Goal: Obtain resource: Download file/media

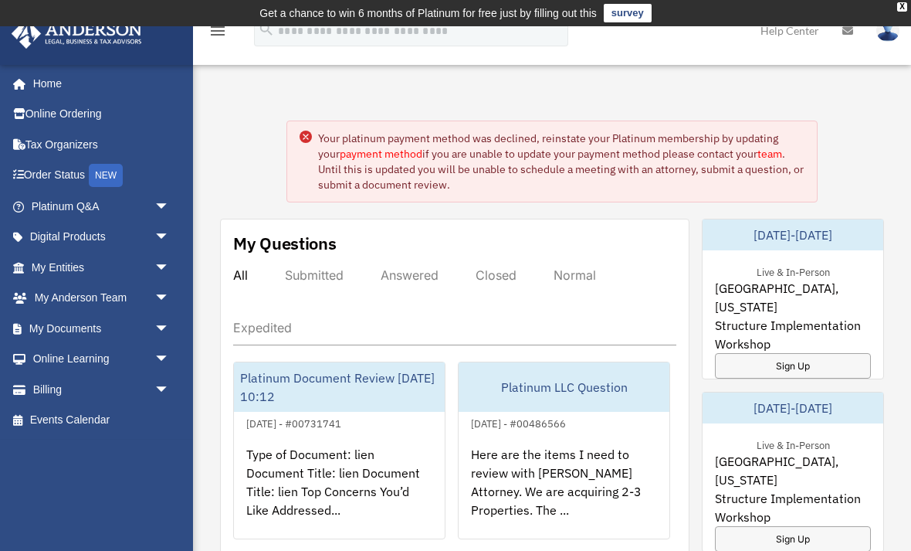
click at [81, 321] on link "My Documents arrow_drop_down" at bounding box center [102, 328] width 182 height 31
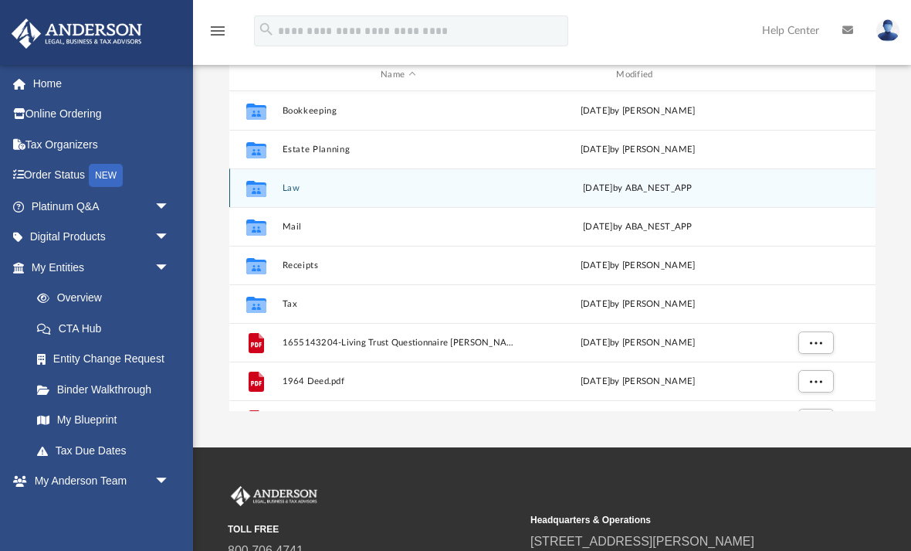
click at [260, 185] on icon "grid" at bounding box center [256, 190] width 20 height 12
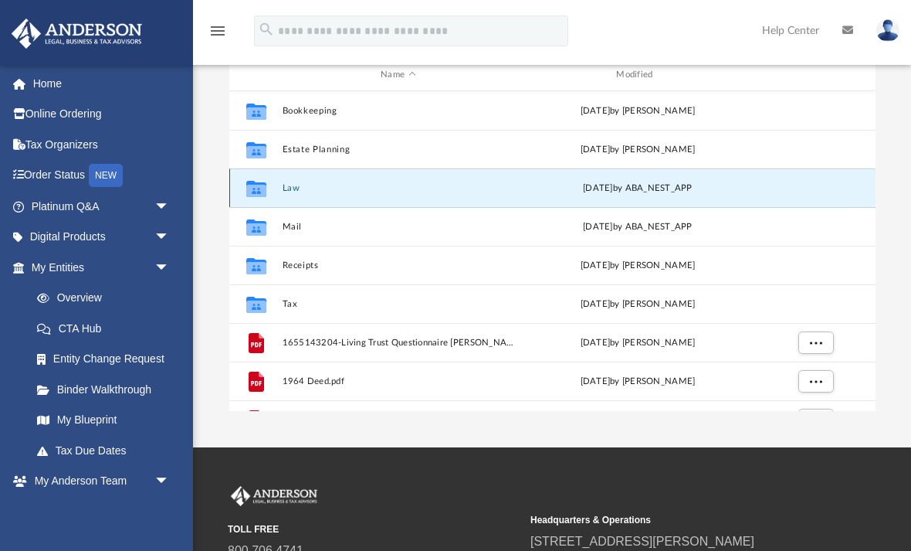
click at [285, 190] on button "Law" at bounding box center [398, 188] width 233 height 10
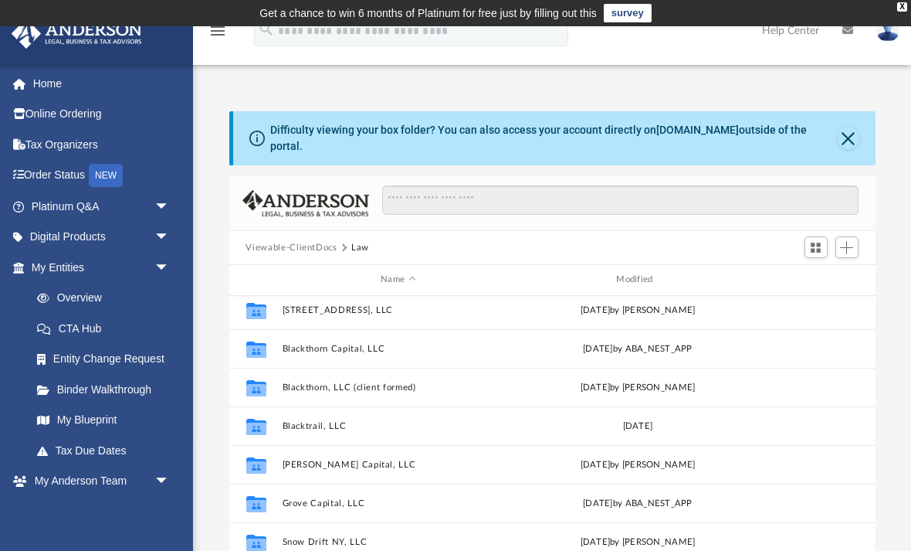
scroll to position [29, 0]
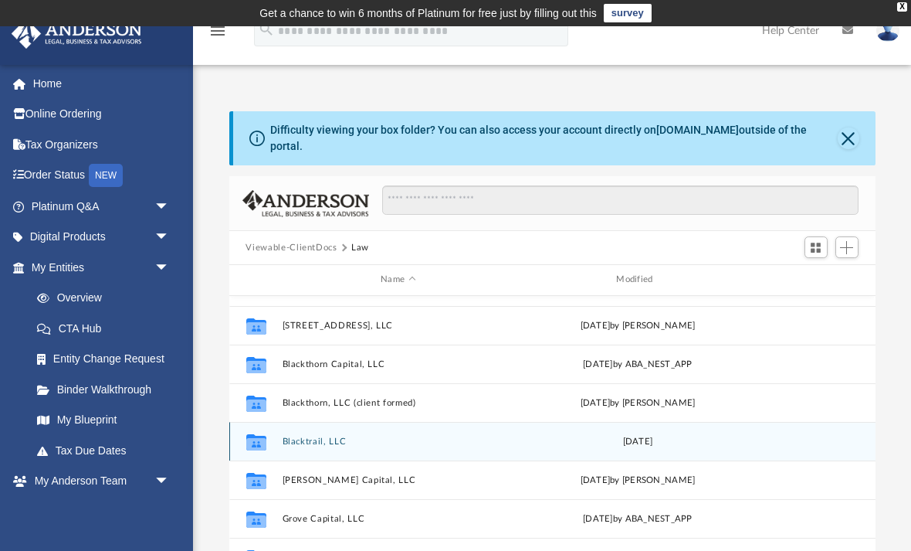
click at [299, 437] on button "Blacktrail, LLC" at bounding box center [398, 441] width 233 height 10
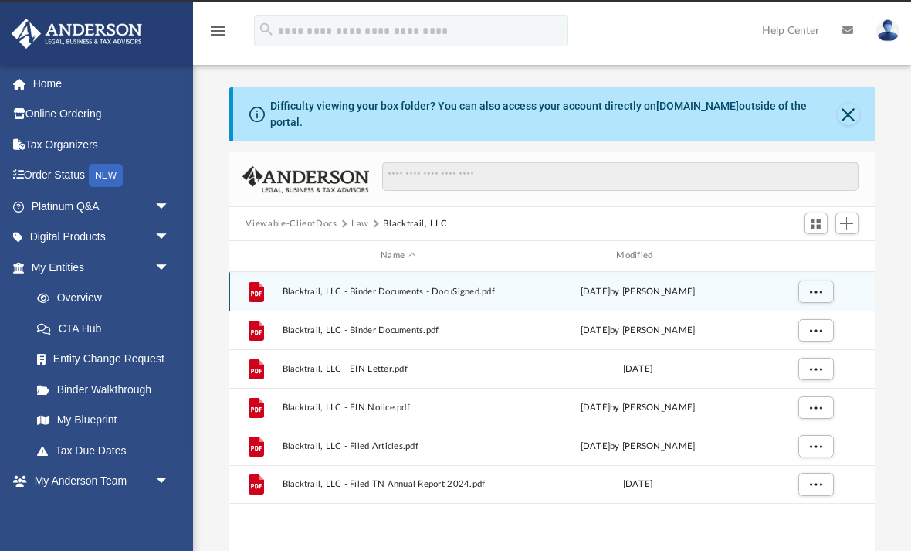
scroll to position [23, 0]
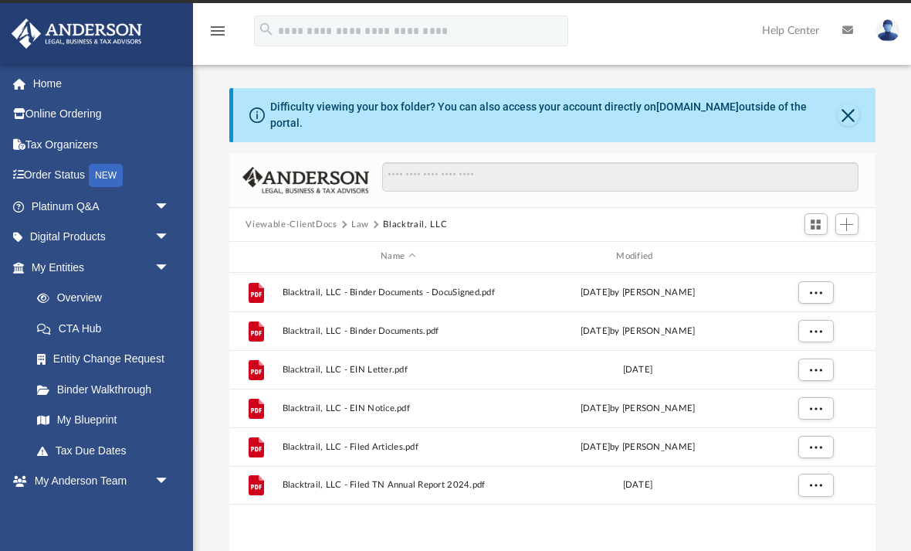
click at [358, 226] on button "Law" at bounding box center [360, 225] width 18 height 14
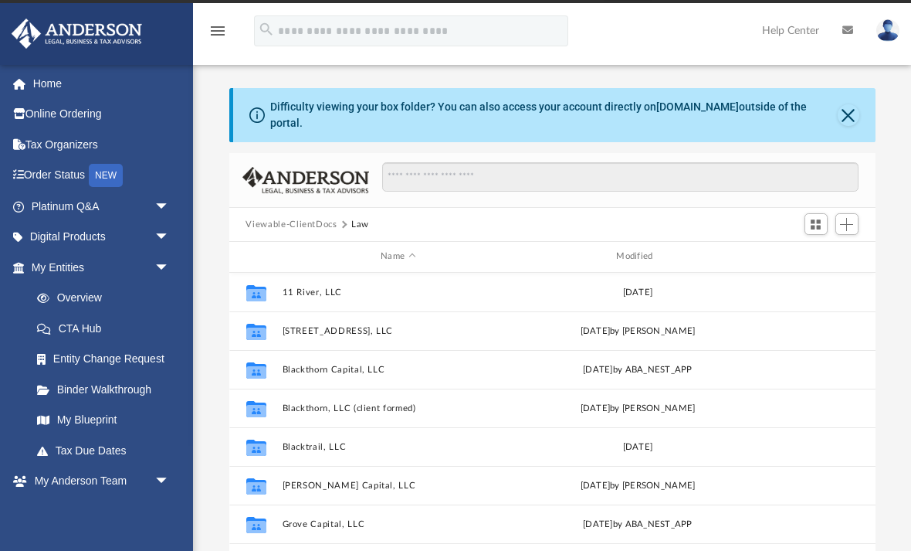
scroll to position [0, 0]
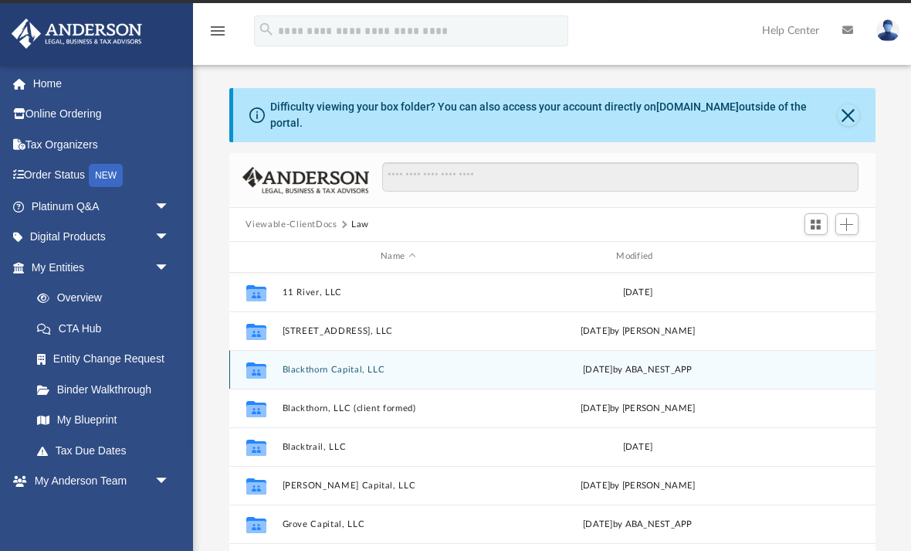
click at [311, 367] on button "Blackthorn Capital, LLC" at bounding box center [398, 370] width 233 height 10
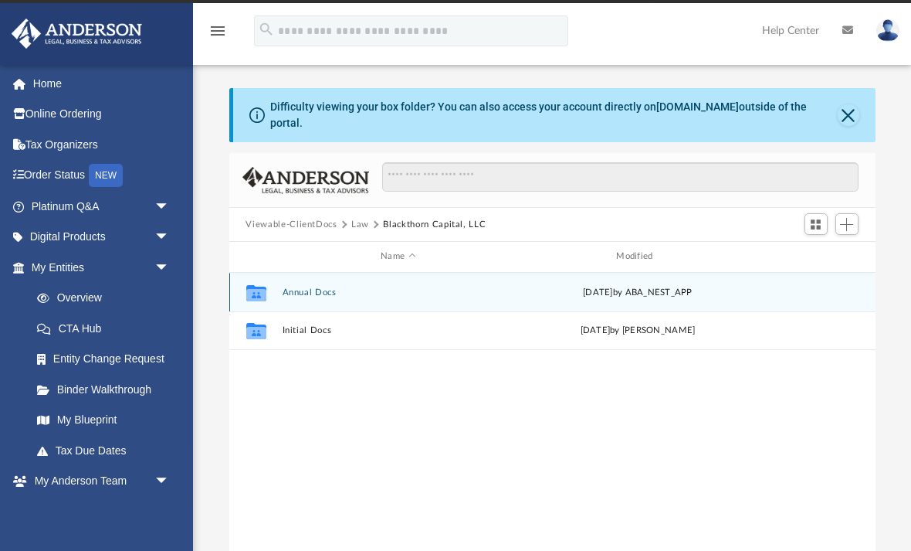
click at [290, 293] on button "Annual Docs" at bounding box center [398, 292] width 233 height 10
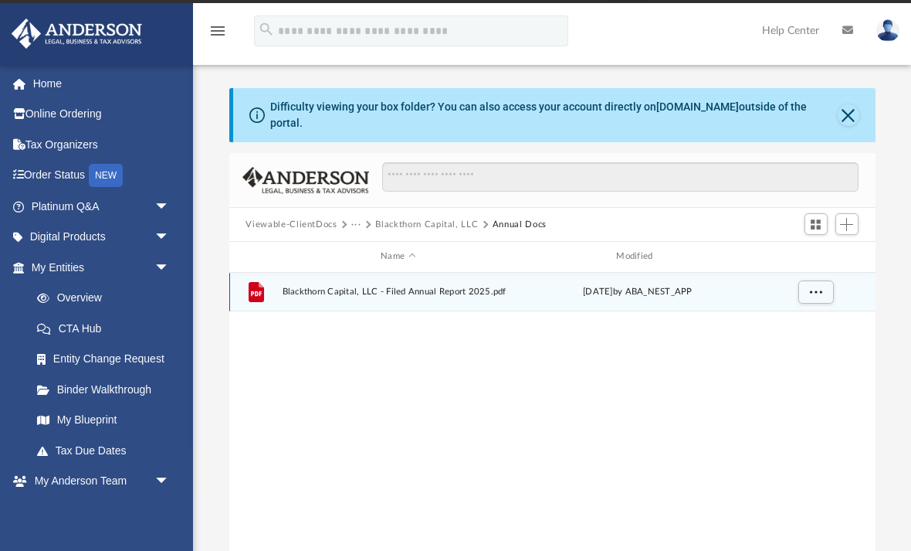
click at [319, 294] on span "Blackthorn Capital, LLC - Filed Annual Report 2025.pdf" at bounding box center [398, 292] width 233 height 10
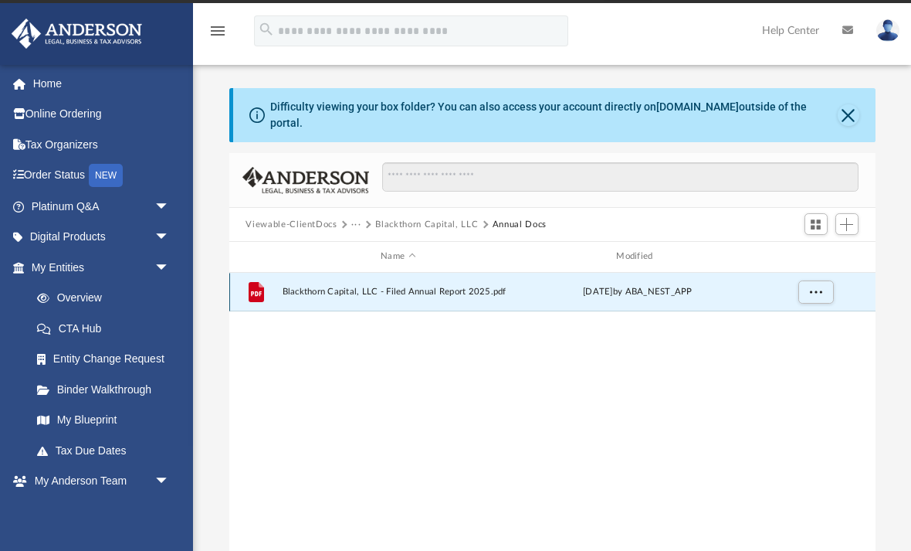
click at [810, 298] on button "More options" at bounding box center [816, 291] width 36 height 23
click at [808, 324] on li "Preview" at bounding box center [801, 322] width 45 height 16
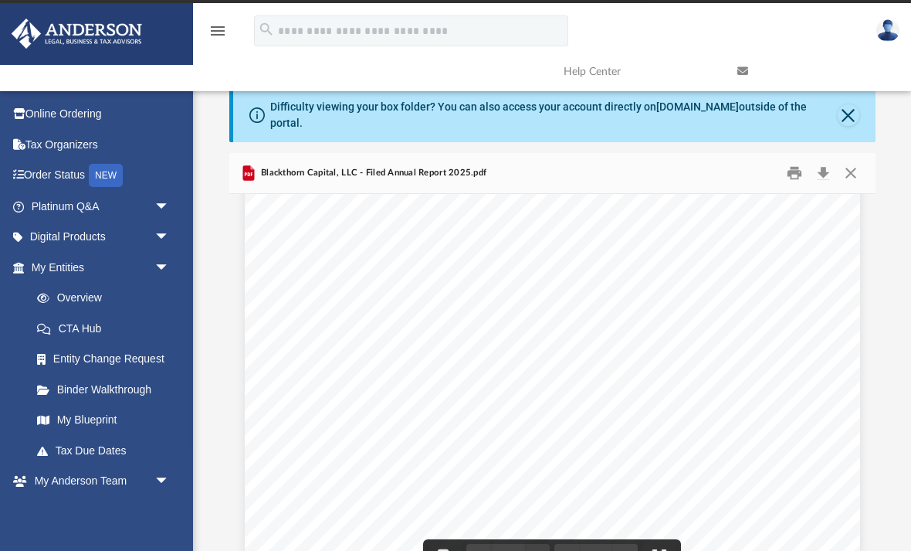
scroll to position [1241, 0]
click at [853, 172] on button "Close" at bounding box center [851, 173] width 28 height 24
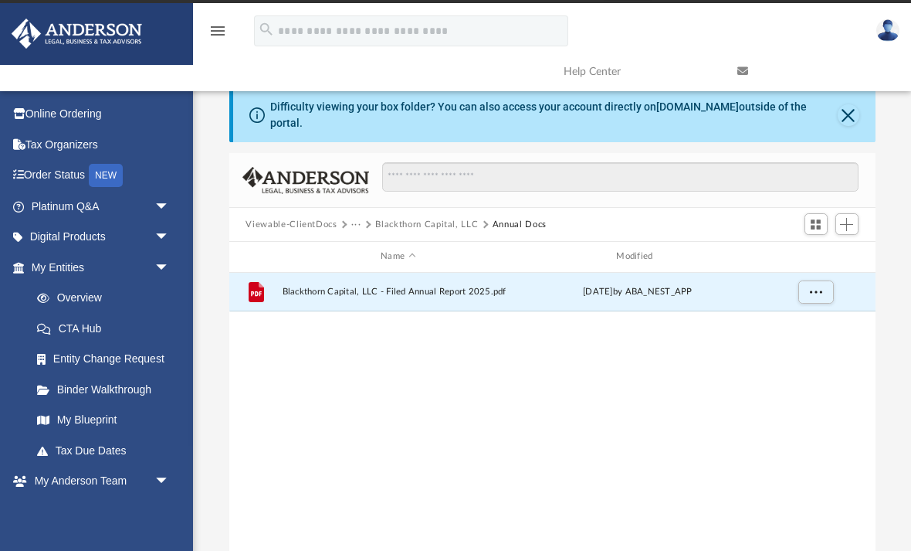
click at [850, 117] on button "Close" at bounding box center [849, 115] width 22 height 22
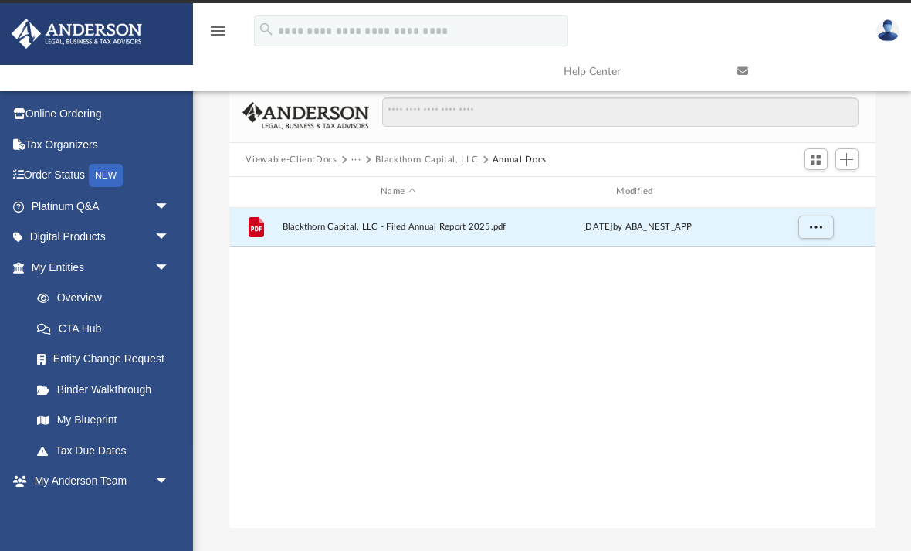
scroll to position [0, 0]
